Goal: Transaction & Acquisition: Purchase product/service

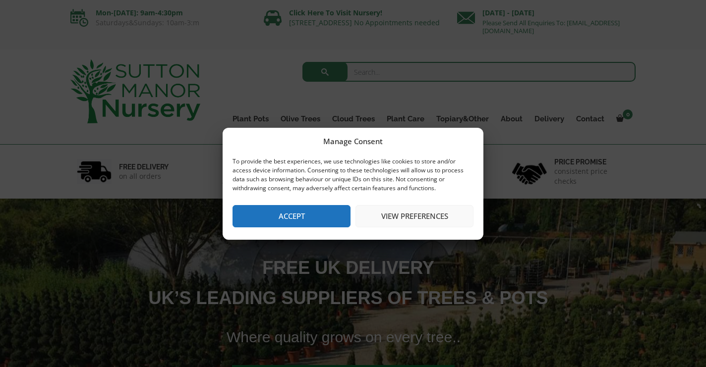
click at [319, 222] on button "Accept" at bounding box center [291, 216] width 118 height 22
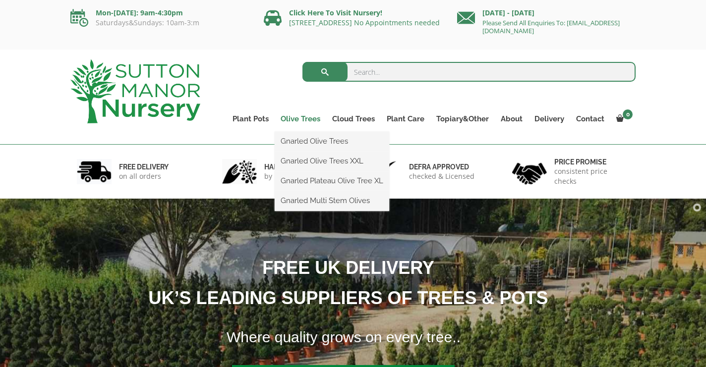
click at [303, 118] on link "Olive Trees" at bounding box center [301, 119] width 52 height 14
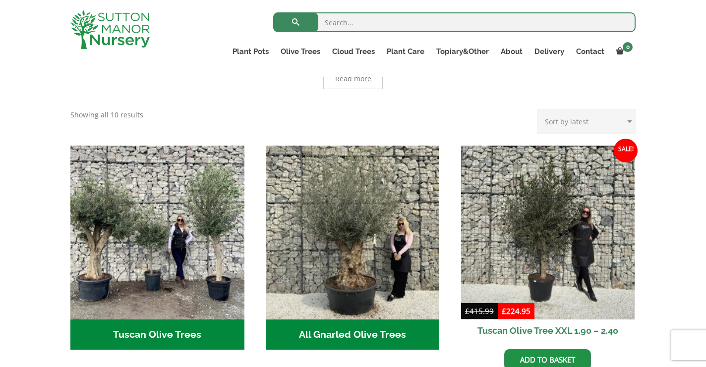
scroll to position [302, 0]
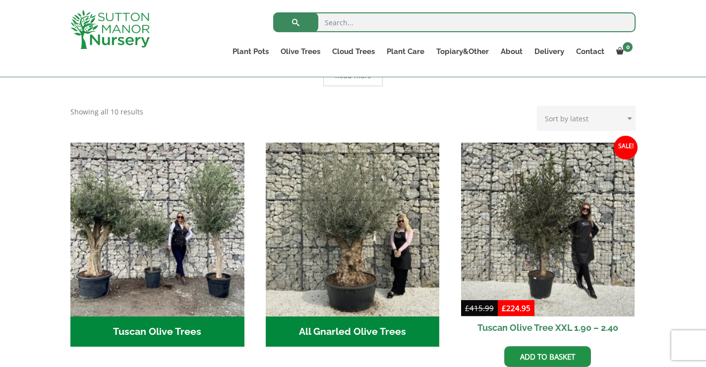
click at [190, 317] on h2 "Tuscan Olive Trees (9)" at bounding box center [157, 332] width 174 height 31
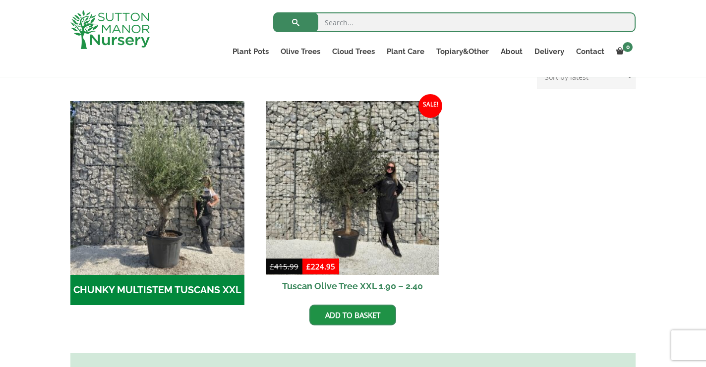
scroll to position [313, 0]
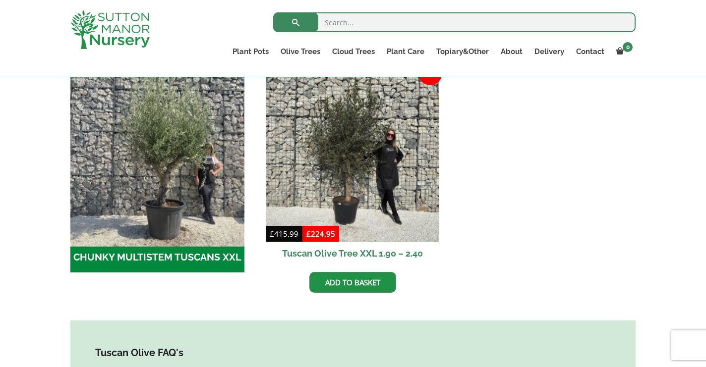
click at [186, 192] on img "Visit product category CHUNKY MULTISTEM TUSCANS XXL" at bounding box center [157, 155] width 182 height 182
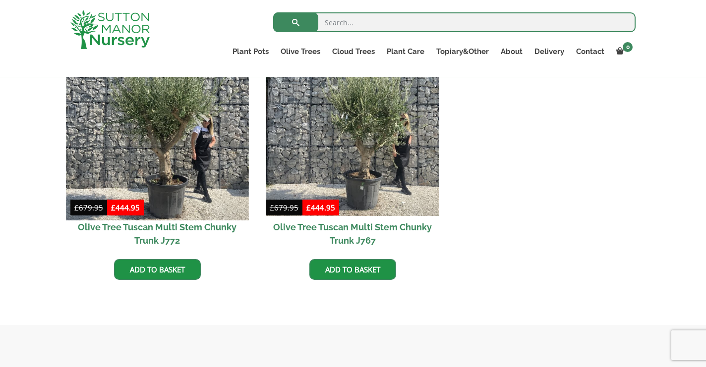
scroll to position [806, 0]
